Goal: Share content: Share content

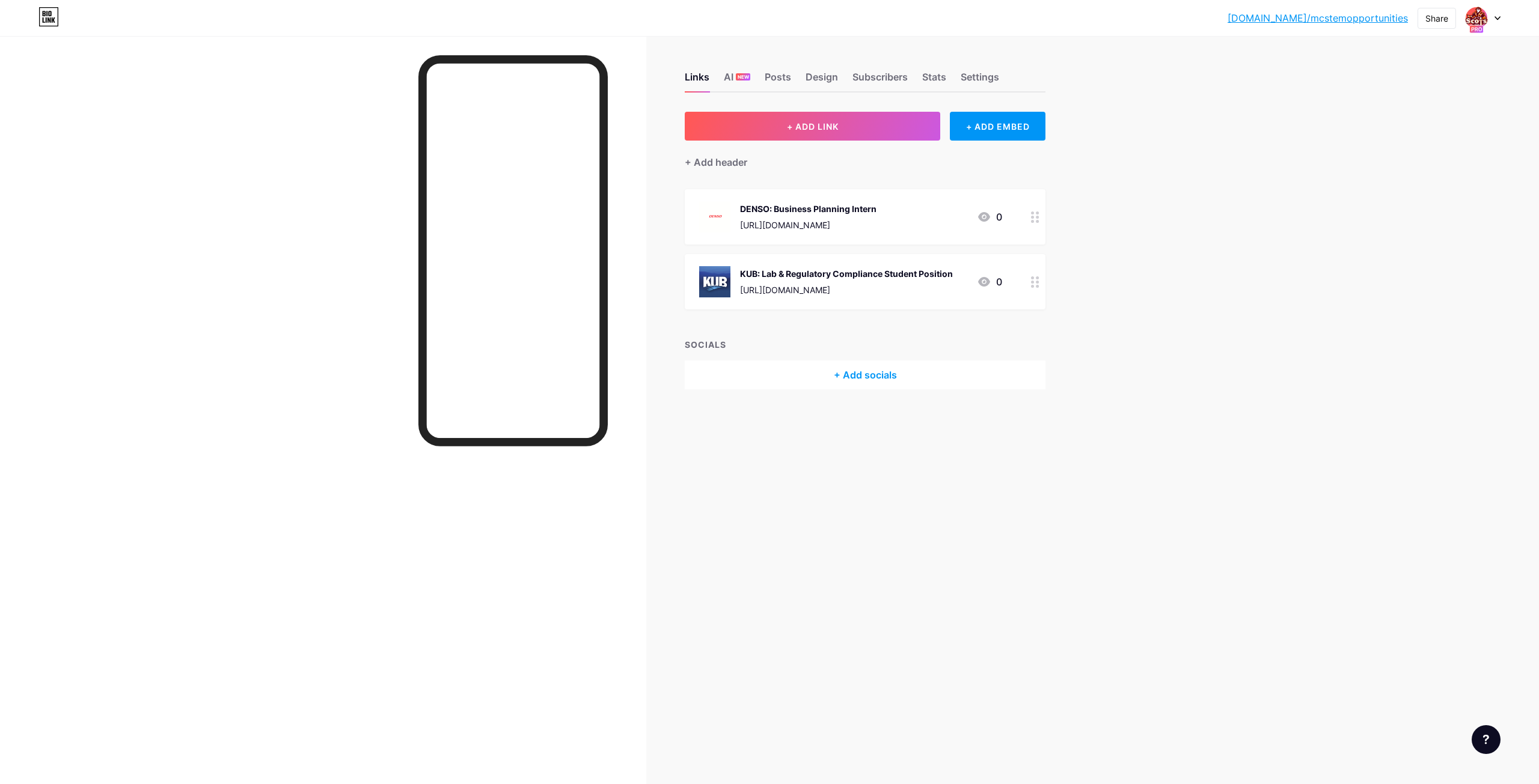
click at [1028, 216] on div at bounding box center [1035, 217] width 21 height 56
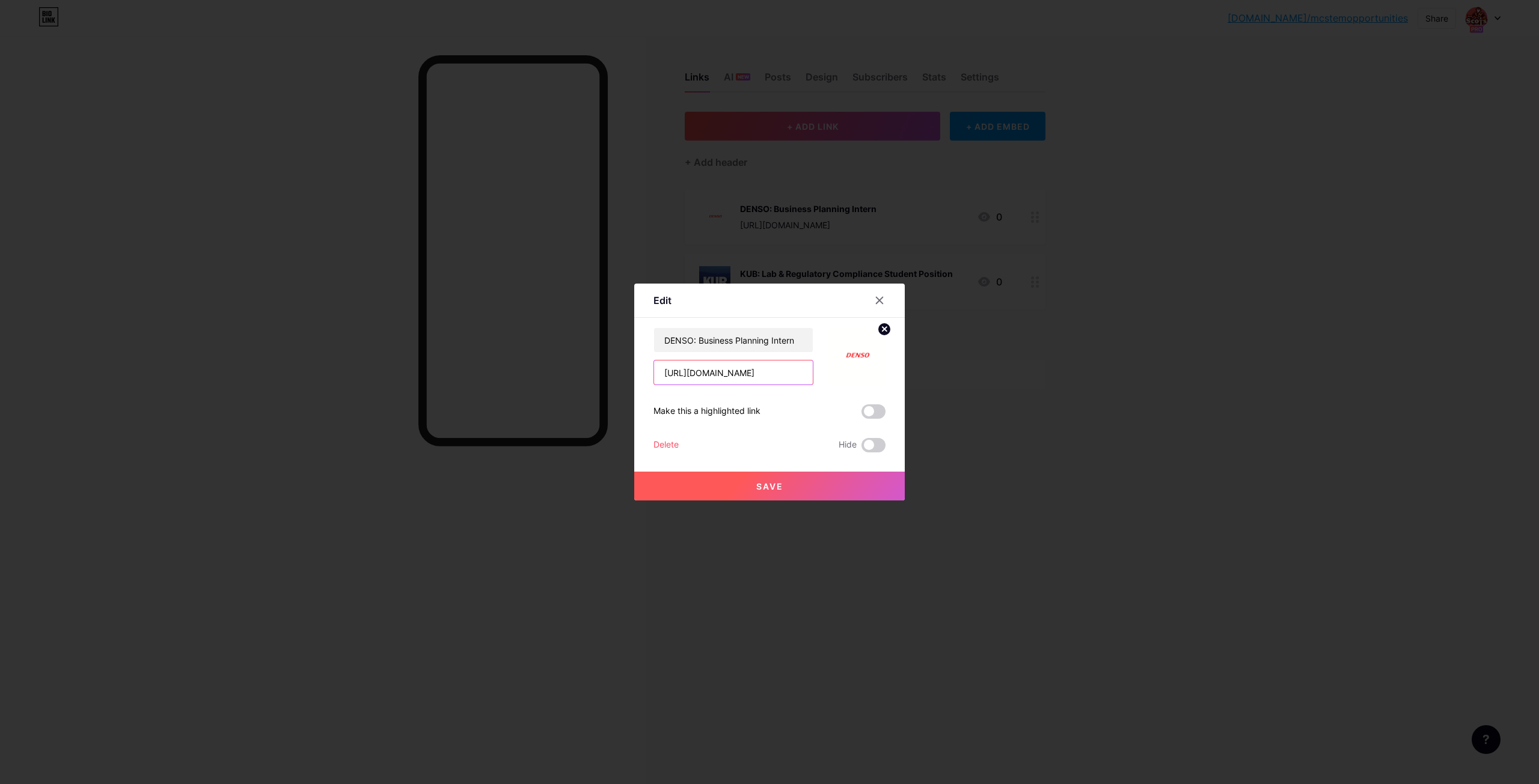
click at [742, 374] on input "[URL][DOMAIN_NAME]" at bounding box center [733, 373] width 159 height 24
click at [886, 299] on div at bounding box center [880, 301] width 22 height 22
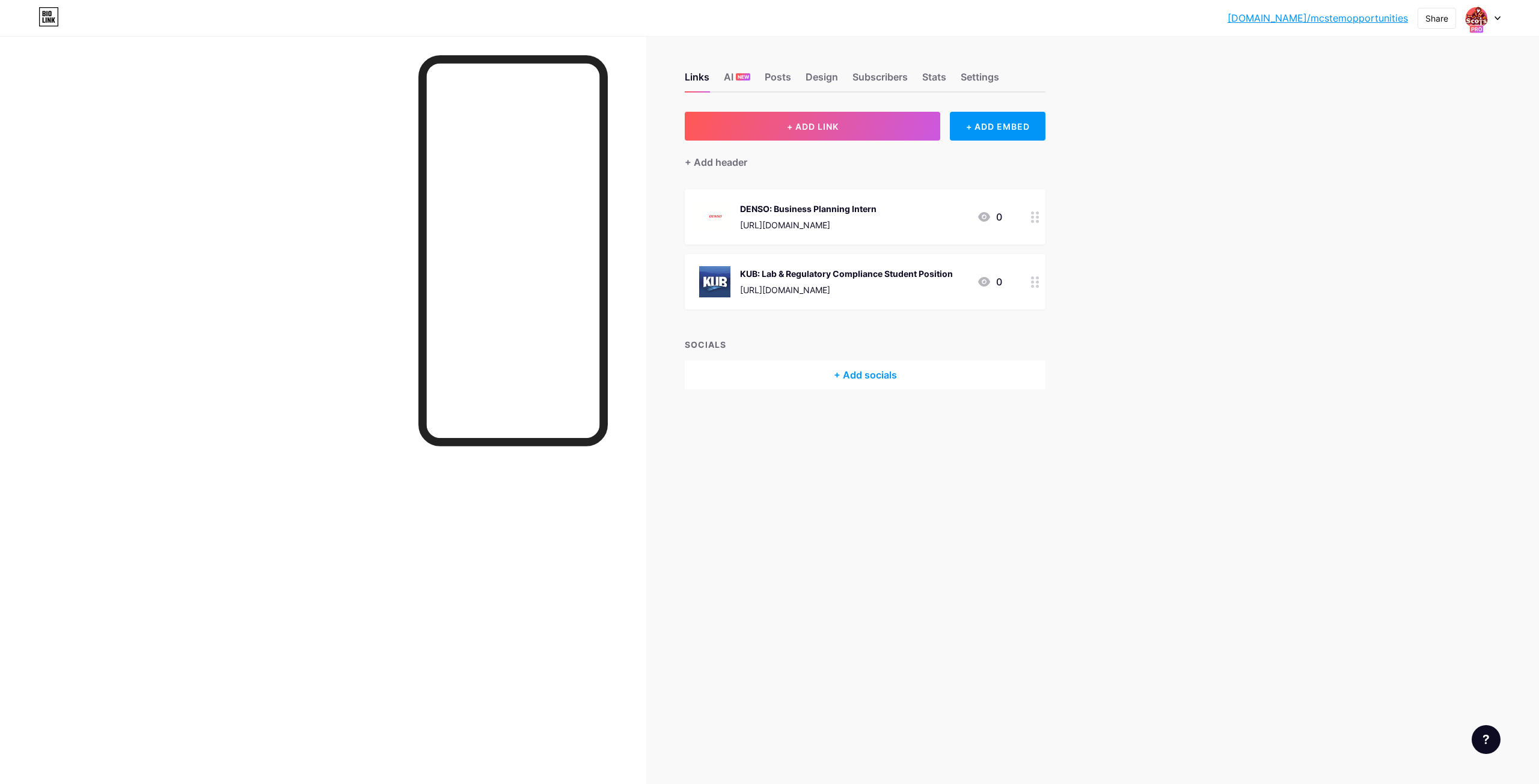
click at [1041, 283] on div at bounding box center [1035, 282] width 21 height 56
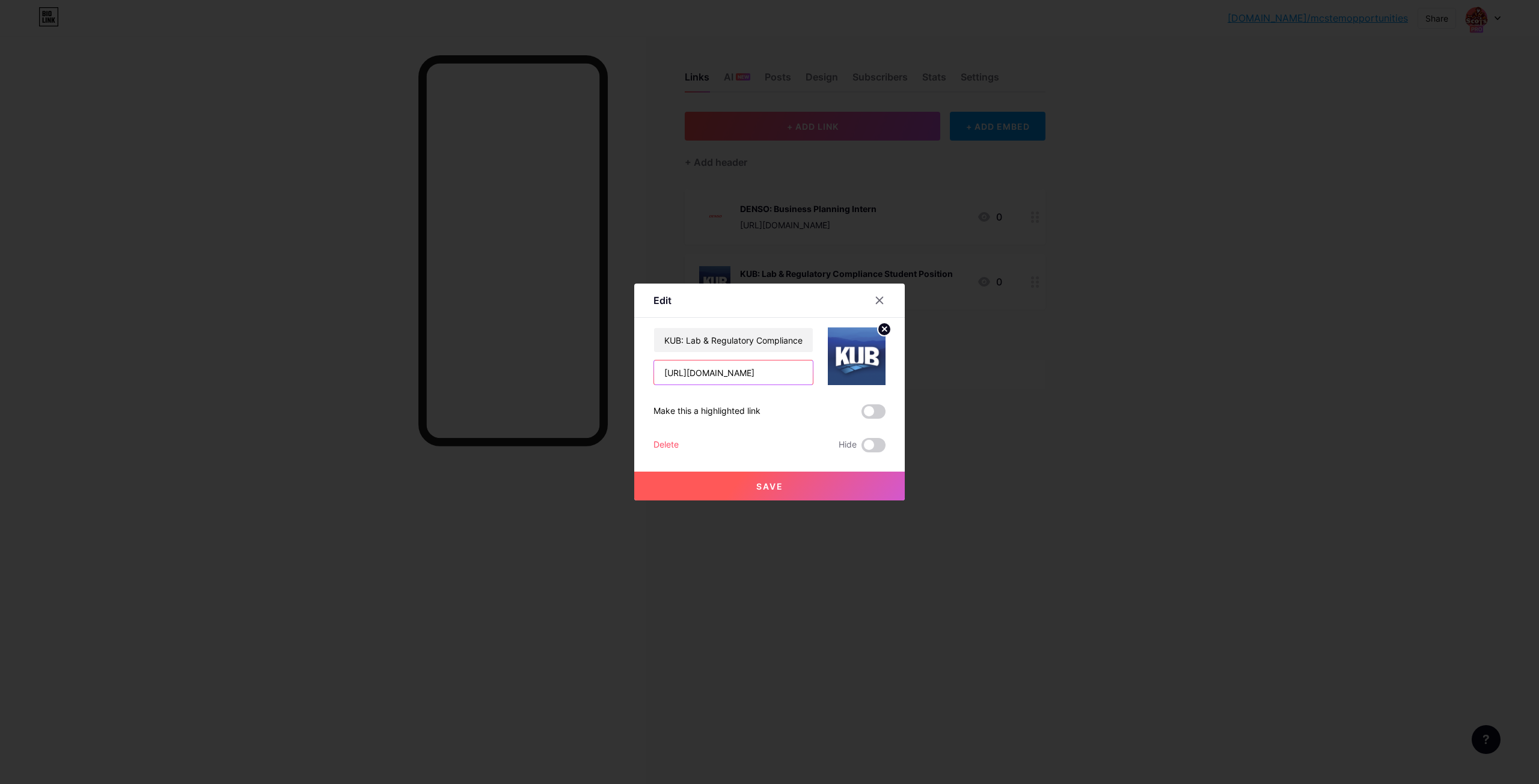
click at [776, 373] on input "[URL][DOMAIN_NAME]" at bounding box center [733, 373] width 159 height 24
click at [739, 328] on div "KUB: Lab & Regulatory Compliance Student Position" at bounding box center [733, 340] width 160 height 25
click at [745, 343] on input "KUB: Lab & Regulatory Compliance Student Position" at bounding box center [733, 339] width 159 height 24
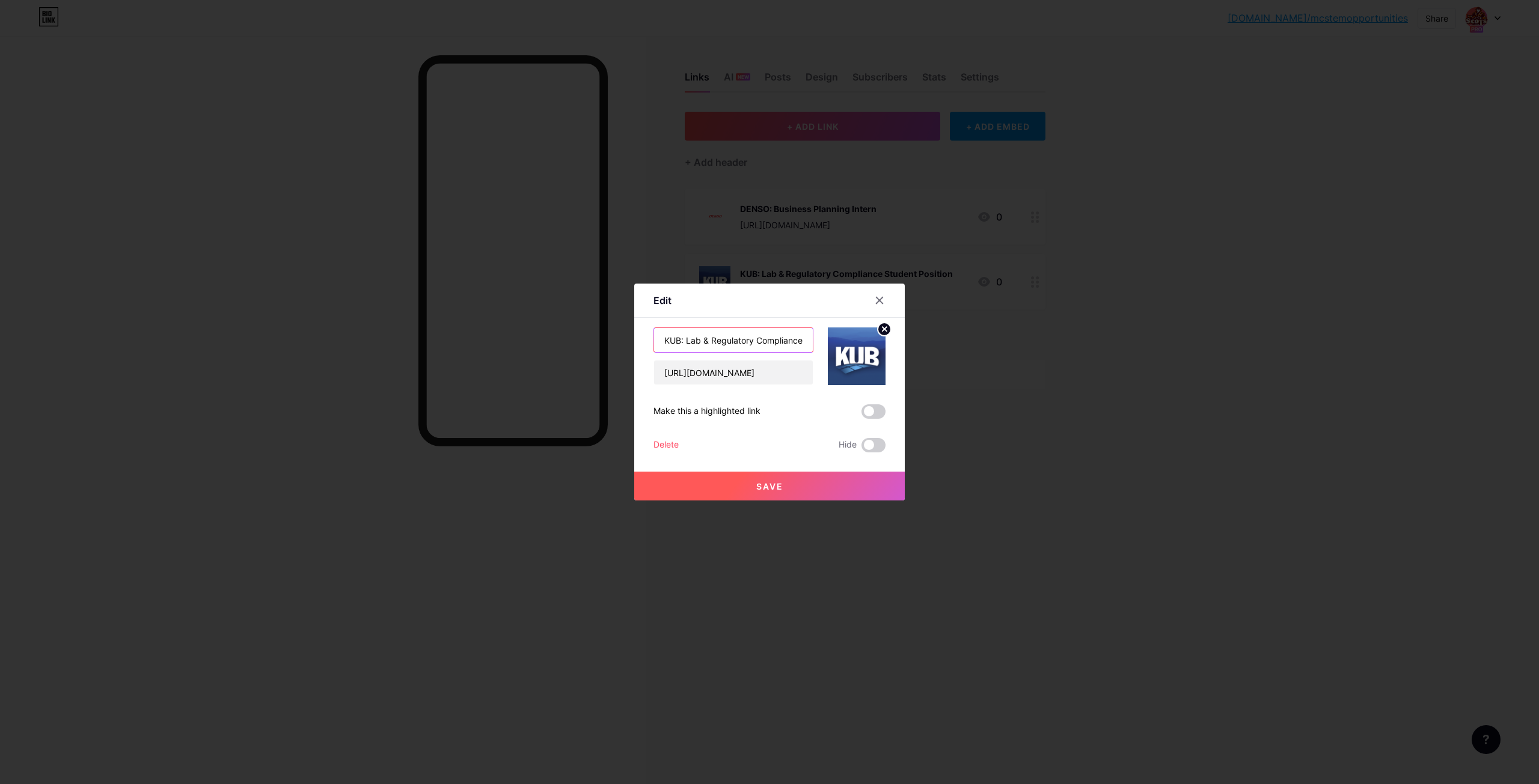
click at [745, 343] on input "KUB: Lab & Regulatory Compliance Student Position" at bounding box center [733, 339] width 159 height 24
click at [721, 372] on input "[URL][DOMAIN_NAME]" at bounding box center [733, 373] width 159 height 24
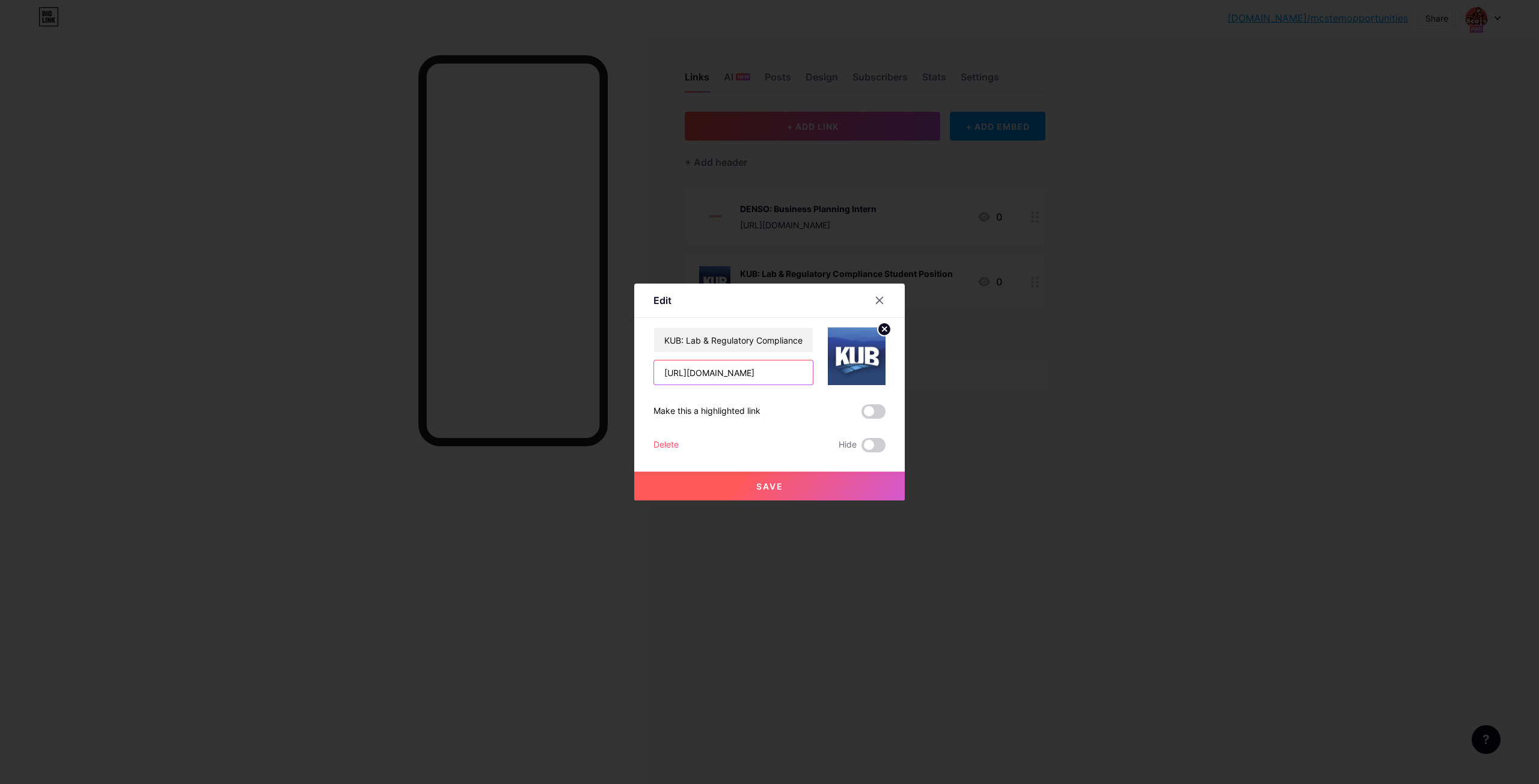
paste input "KUB: Lab & Regulatory Compliance Student Position"
type input "[URL][DOMAIN_NAME]"
click at [741, 372] on input "[URL][DOMAIN_NAME]" at bounding box center [733, 373] width 159 height 24
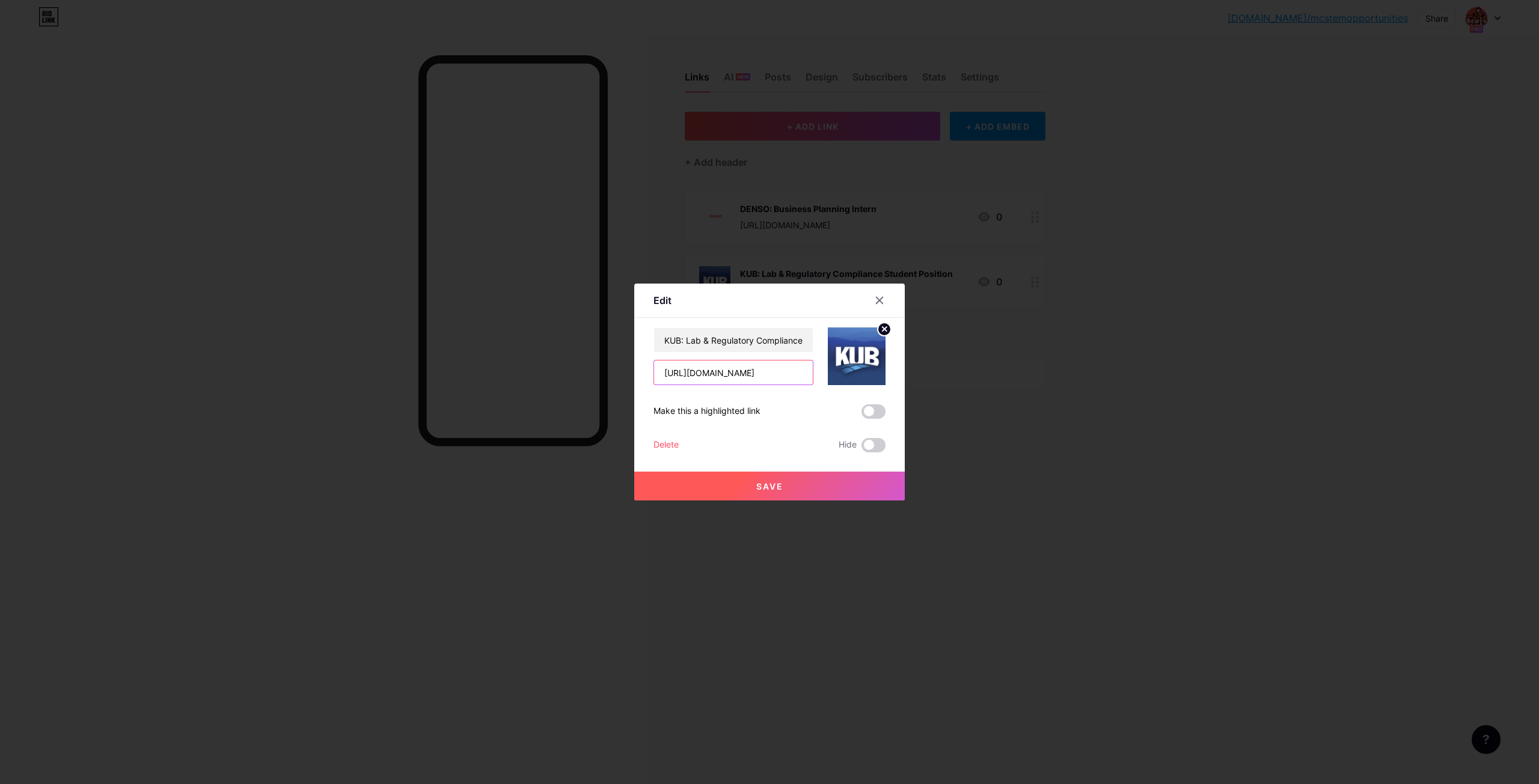
click at [741, 372] on input "[URL][DOMAIN_NAME]" at bounding box center [733, 373] width 159 height 24
drag, startPoint x: 879, startPoint y: 303, endPoint x: 628, endPoint y: 130, distance: 304.8
click at [879, 302] on icon at bounding box center [880, 300] width 6 height 6
